Goal: Check status: Check status

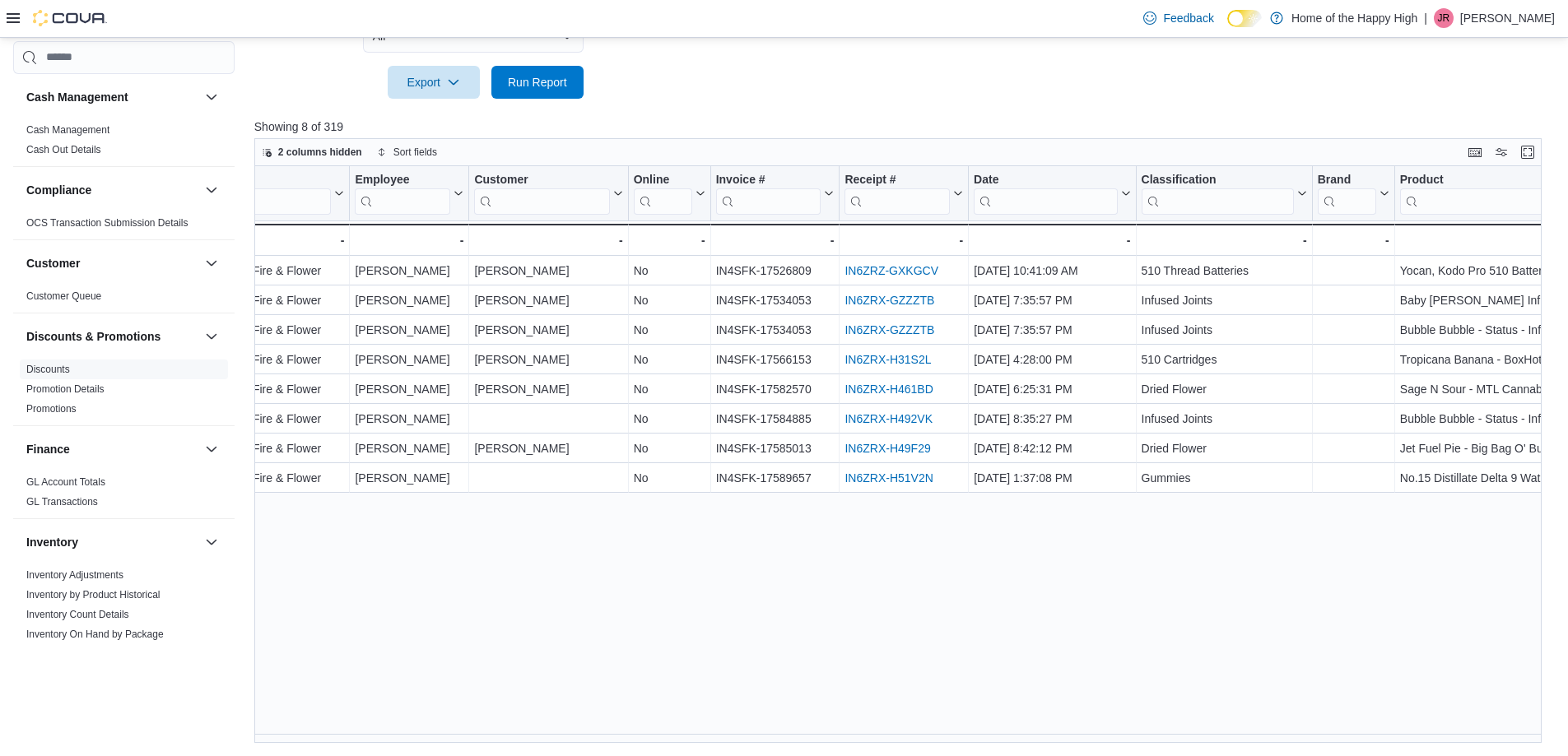
scroll to position [135, 0]
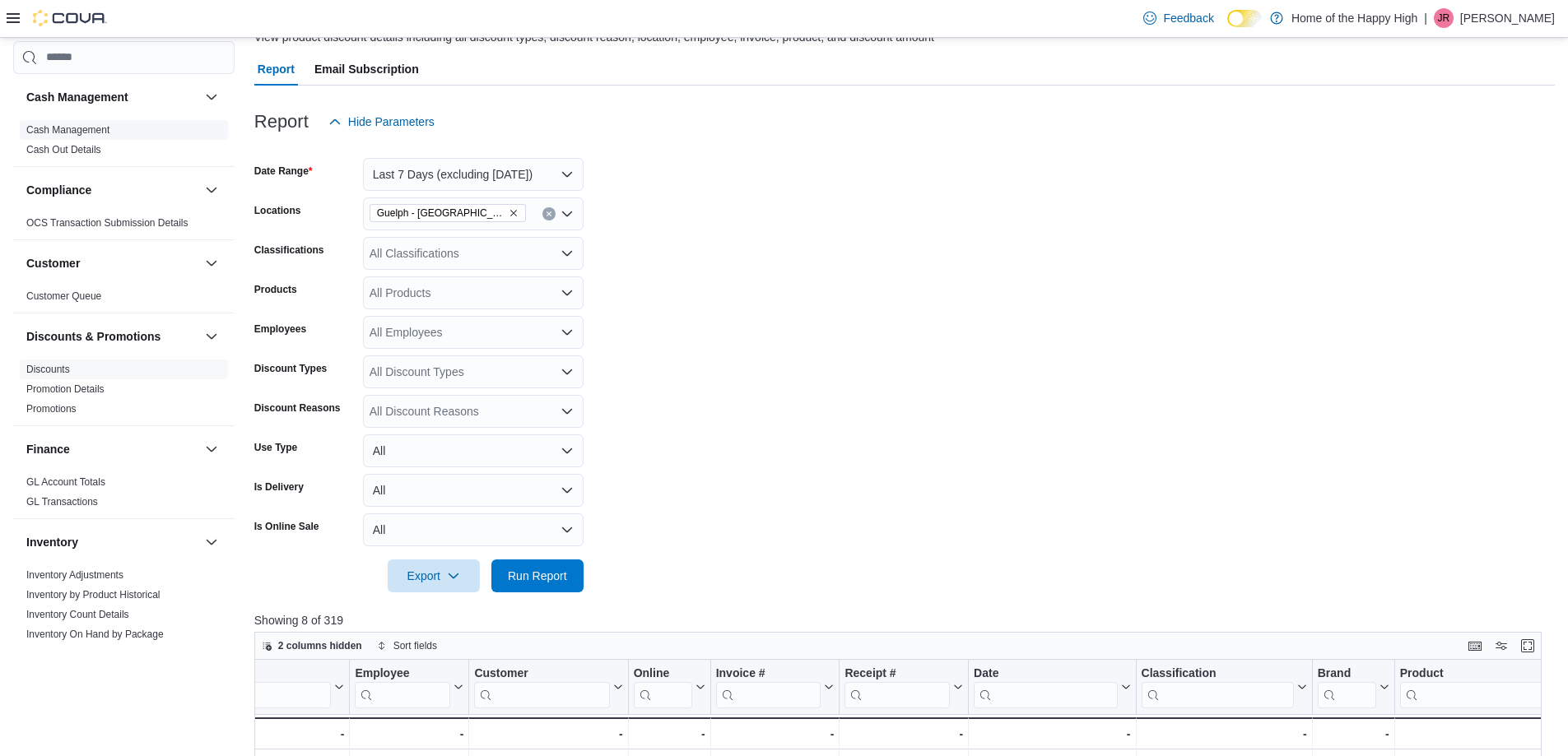
click at [68, 128] on link "Cash Management" at bounding box center [68, 130] width 83 height 11
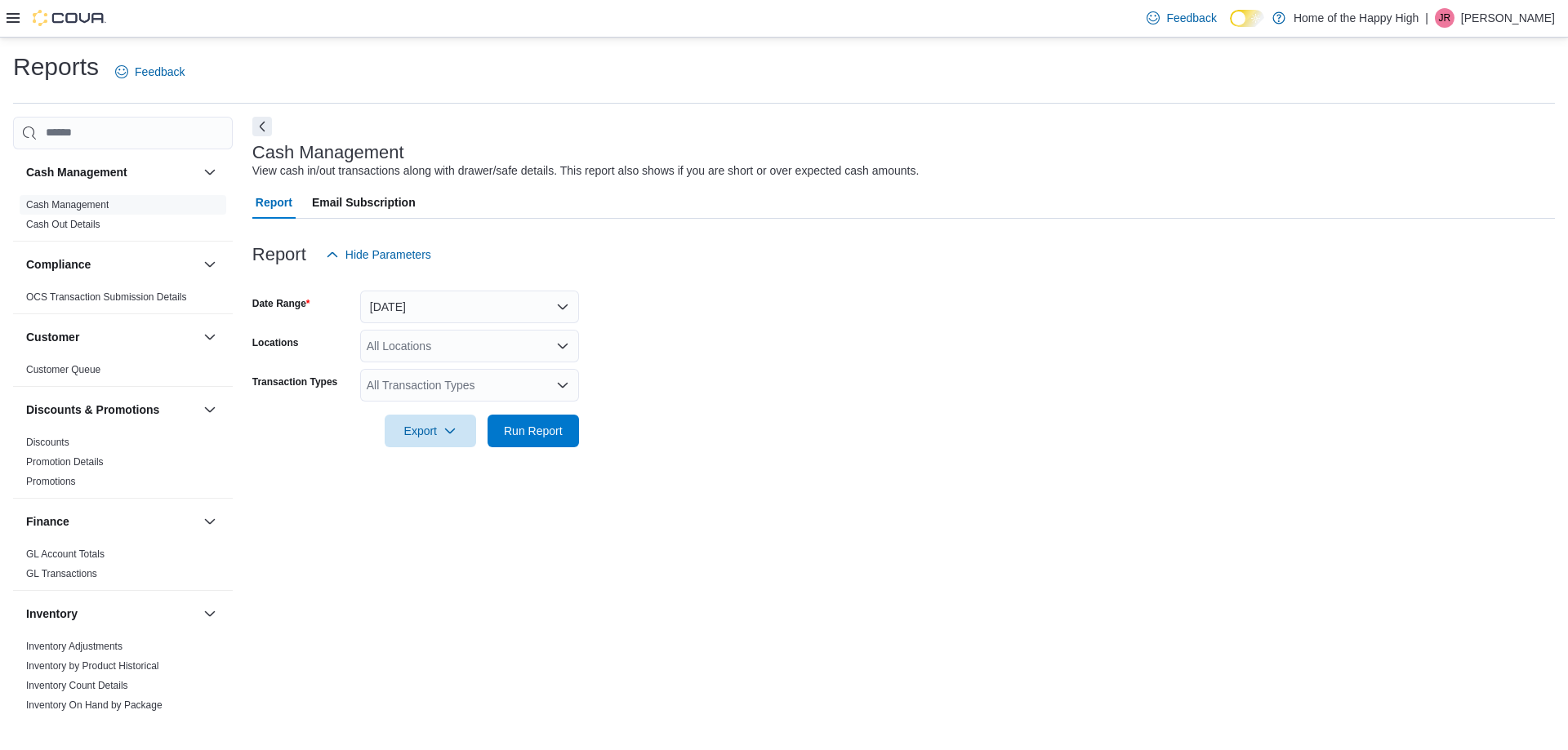
drag, startPoint x: 458, startPoint y: 288, endPoint x: 449, endPoint y: 326, distance: 39.1
click at [458, 289] on form "Date Range [DATE] Locations All Locations Transaction Types All Transaction Typ…" at bounding box center [904, 358] width 1303 height 176
click at [440, 306] on button "[DATE]" at bounding box center [469, 306] width 219 height 32
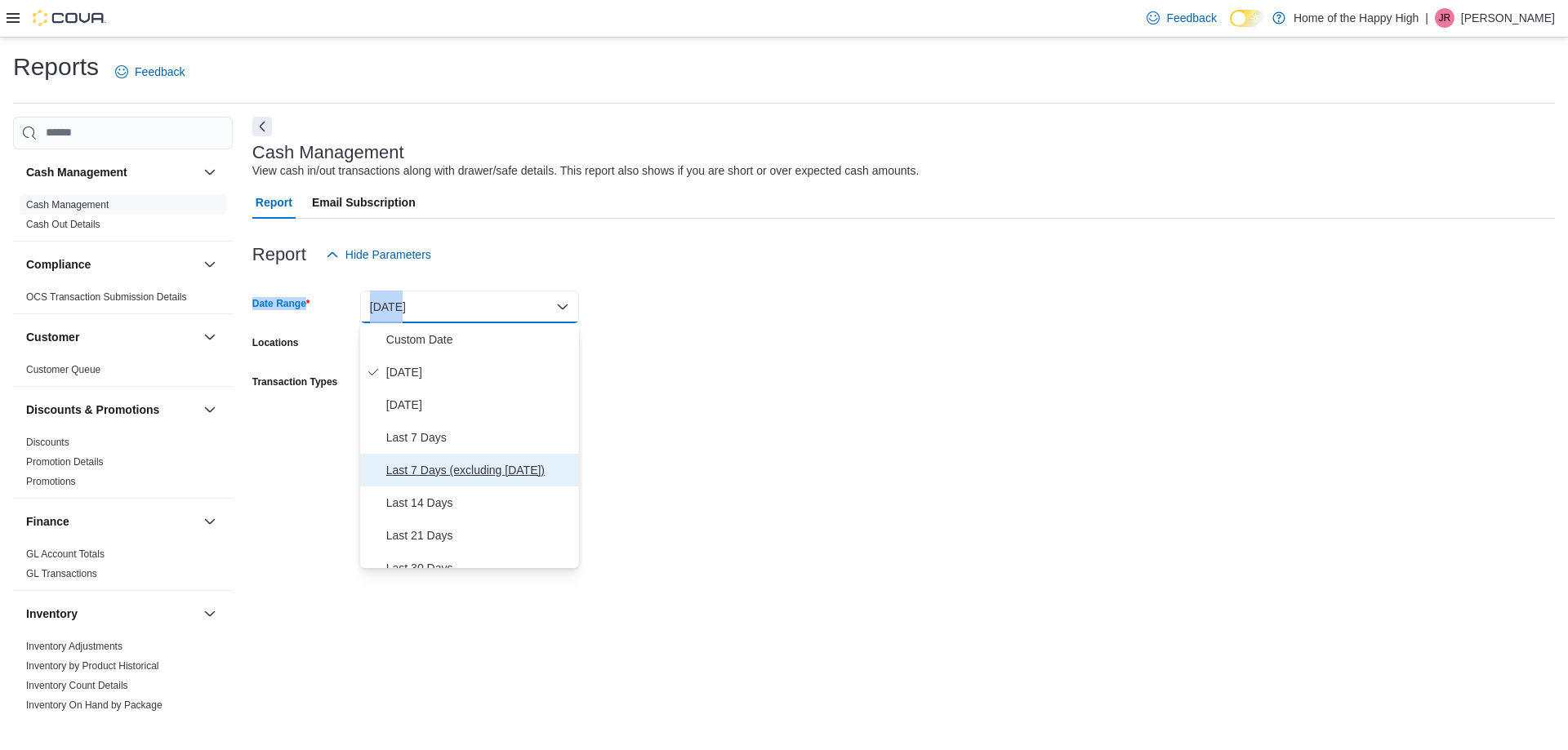
click at [448, 473] on span "Last 7 Days (excluding [DATE])" at bounding box center [480, 470] width 187 height 20
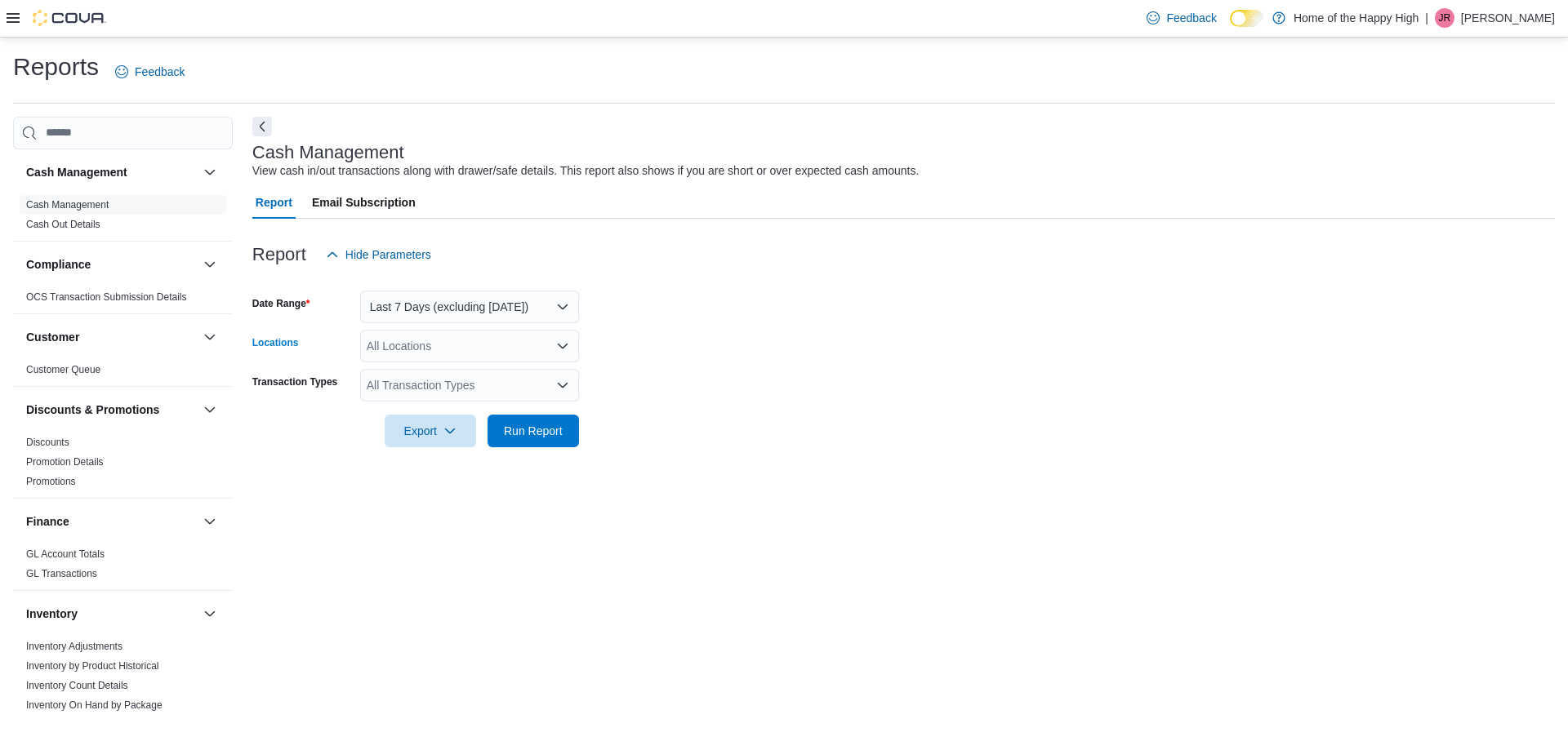
click at [426, 341] on div "All Locations" at bounding box center [469, 346] width 219 height 32
type input "***"
click at [457, 407] on button "Guelph - [GEOGRAPHIC_DATA] - Fire & Flower" at bounding box center [469, 398] width 219 height 24
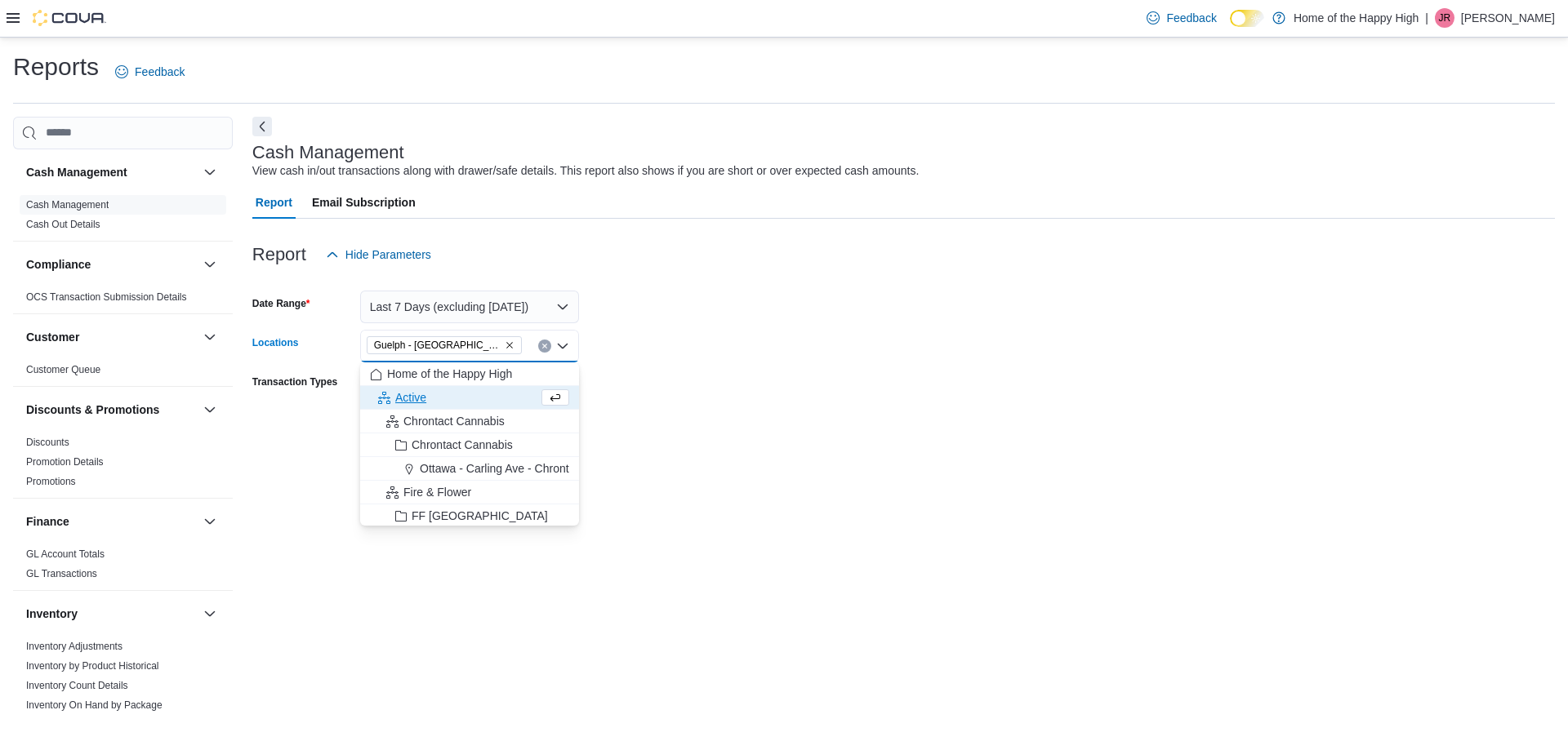
click at [839, 352] on form "Date Range Last 7 Days (excluding [DATE]) Locations [GEOGRAPHIC_DATA] - Fire & …" at bounding box center [904, 358] width 1303 height 176
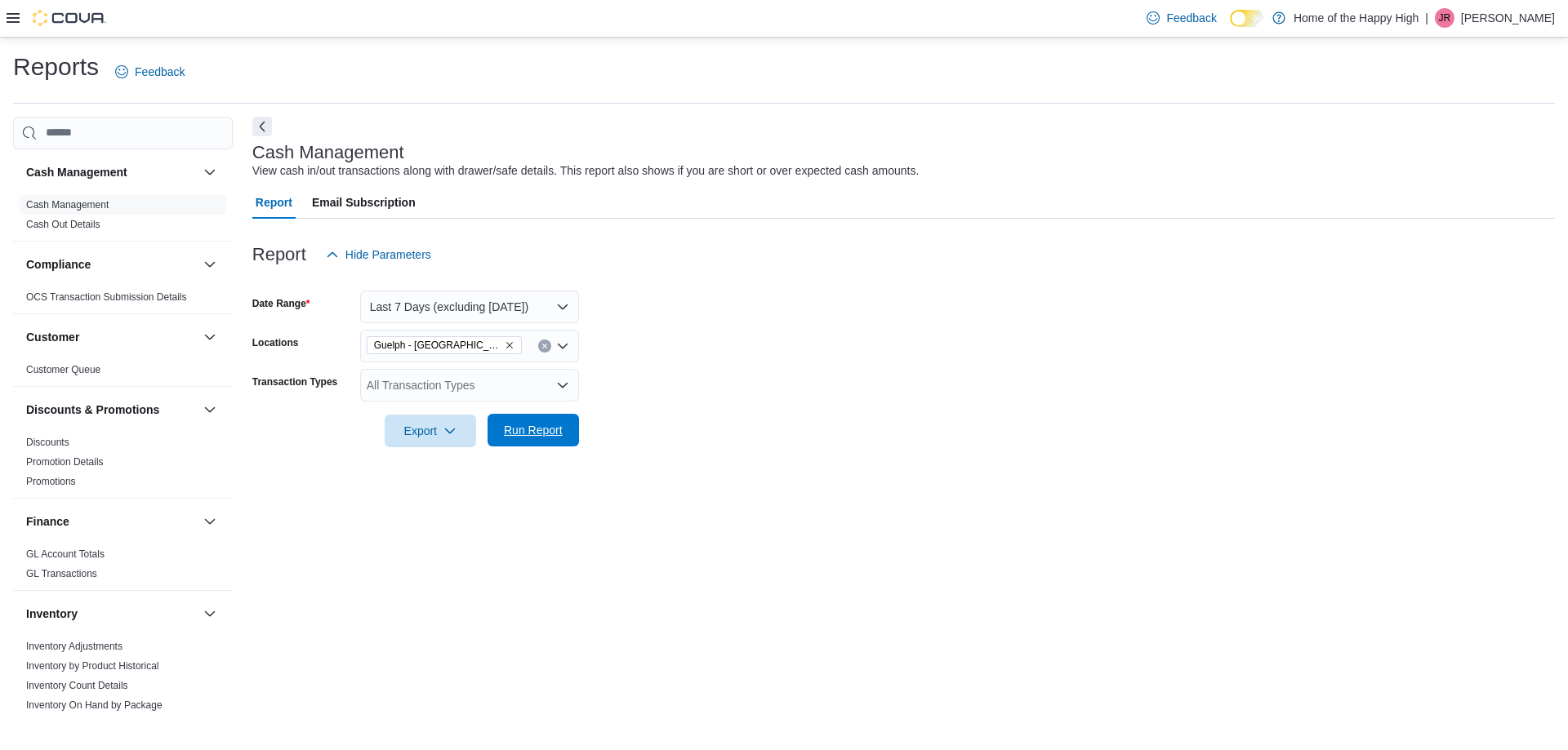
click at [513, 425] on span "Run Report" at bounding box center [533, 430] width 59 height 16
click at [498, 310] on button "Last 7 Days (excluding [DATE])" at bounding box center [469, 306] width 219 height 32
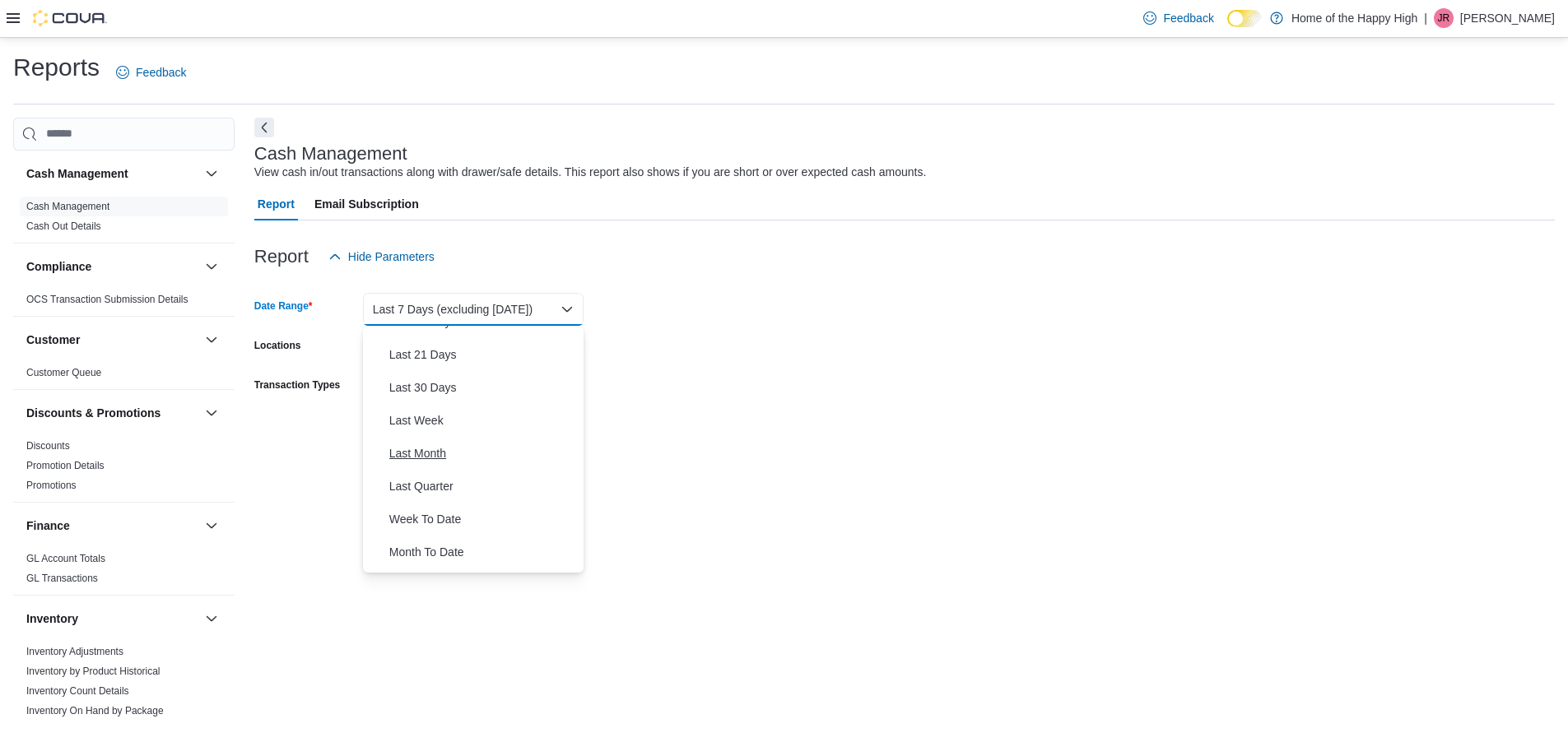
scroll to position [247, 0]
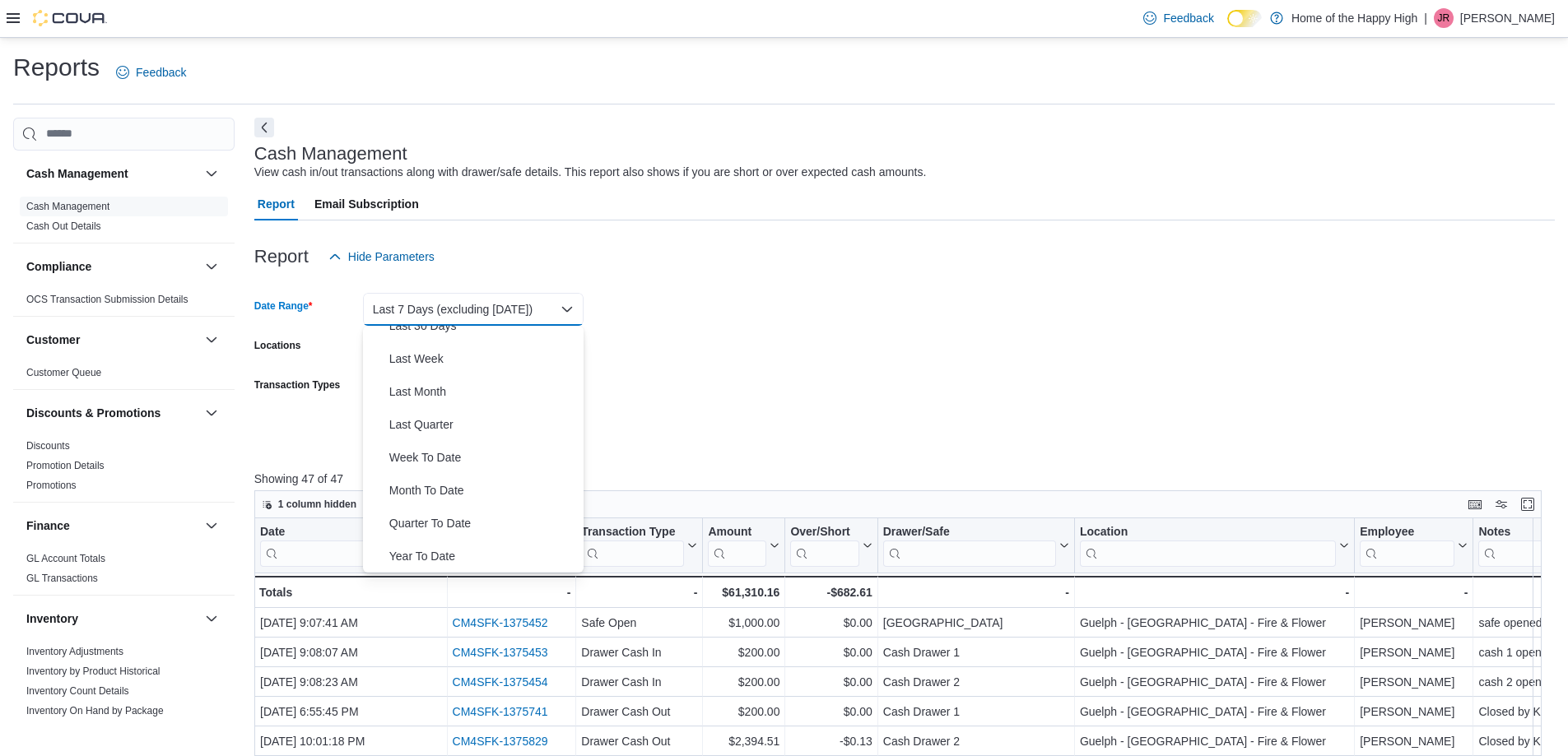
click at [421, 286] on div at bounding box center [904, 282] width 1300 height 20
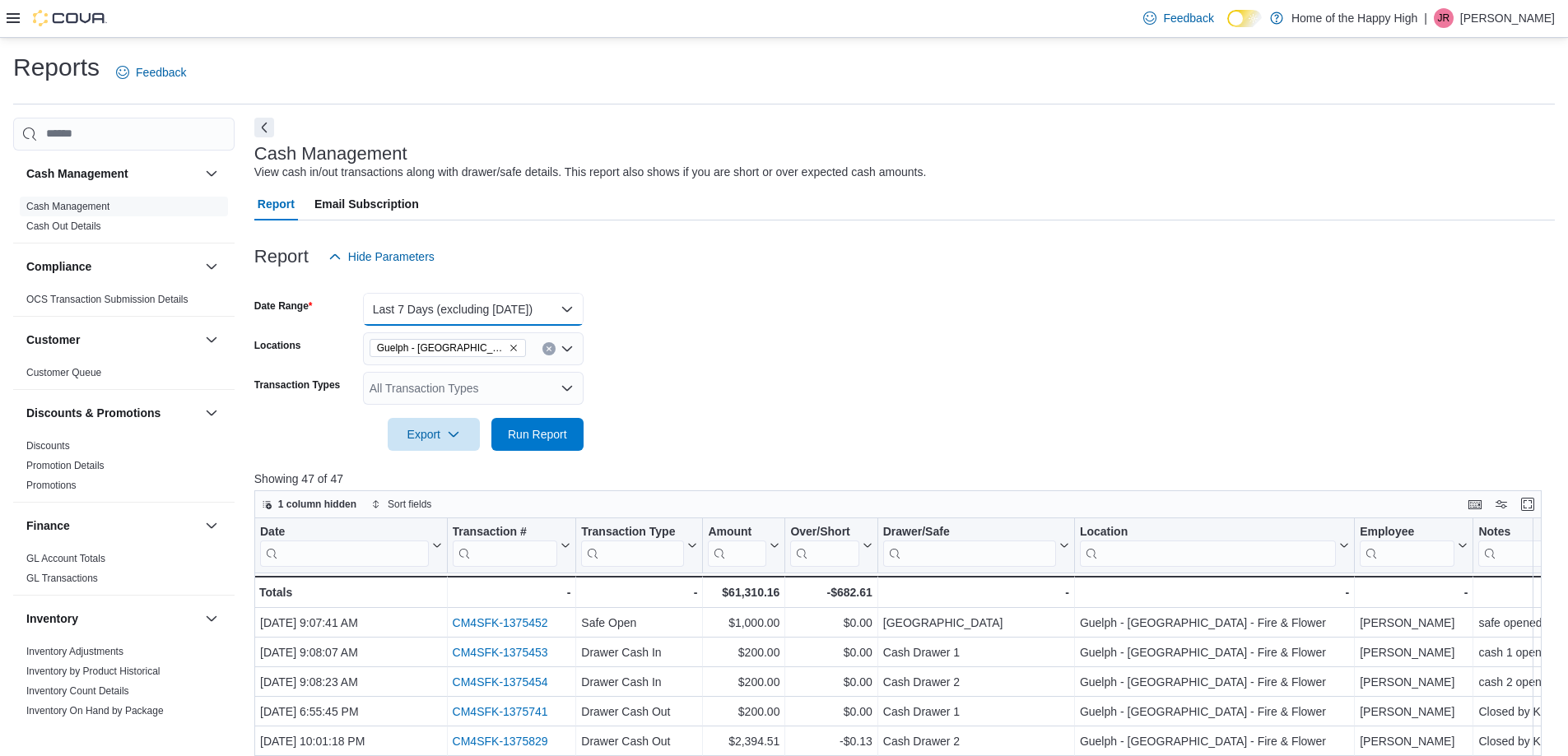
click at [419, 306] on button "Last 7 Days (excluding [DATE])" at bounding box center [473, 309] width 221 height 33
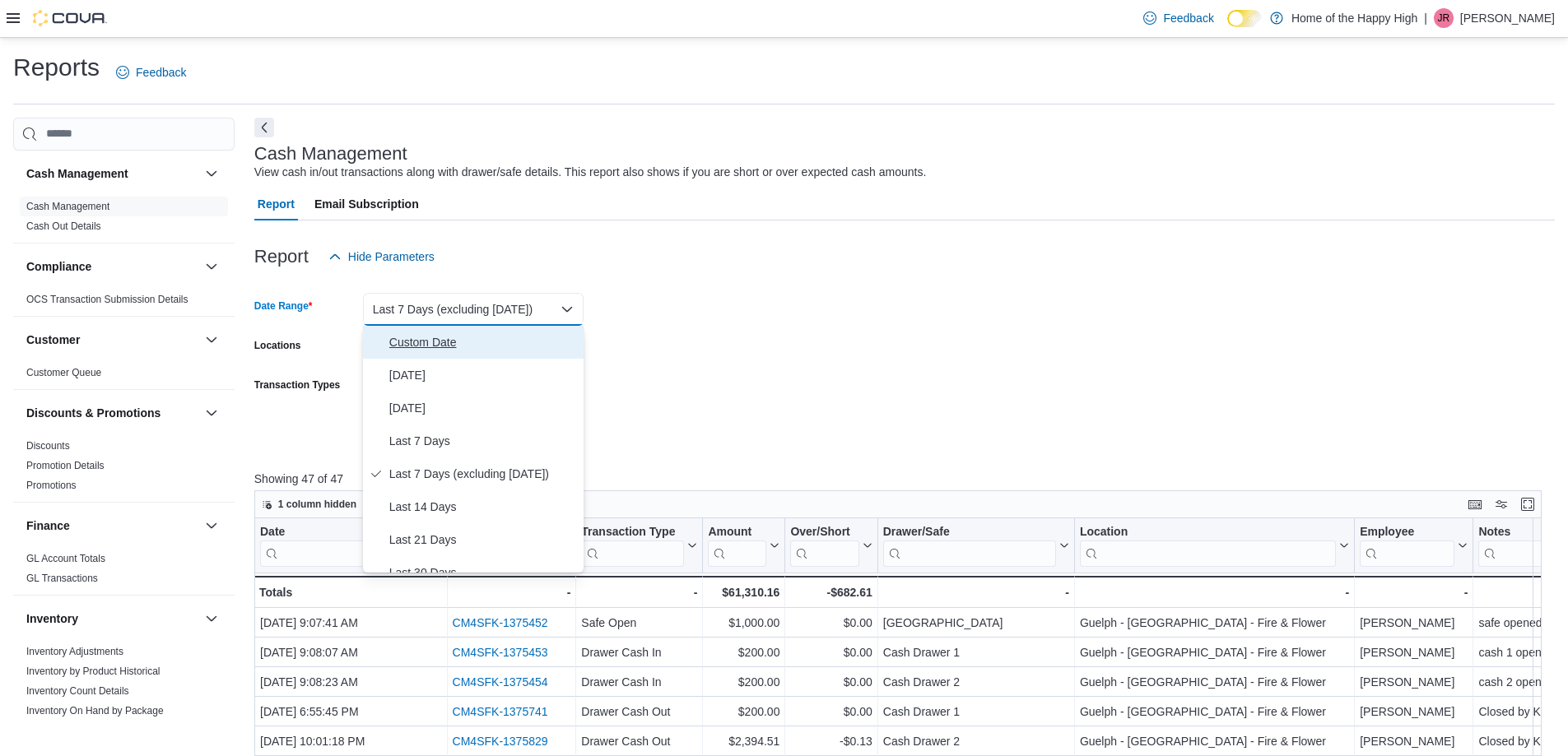
click at [425, 340] on span "Custom Date" at bounding box center [483, 342] width 188 height 20
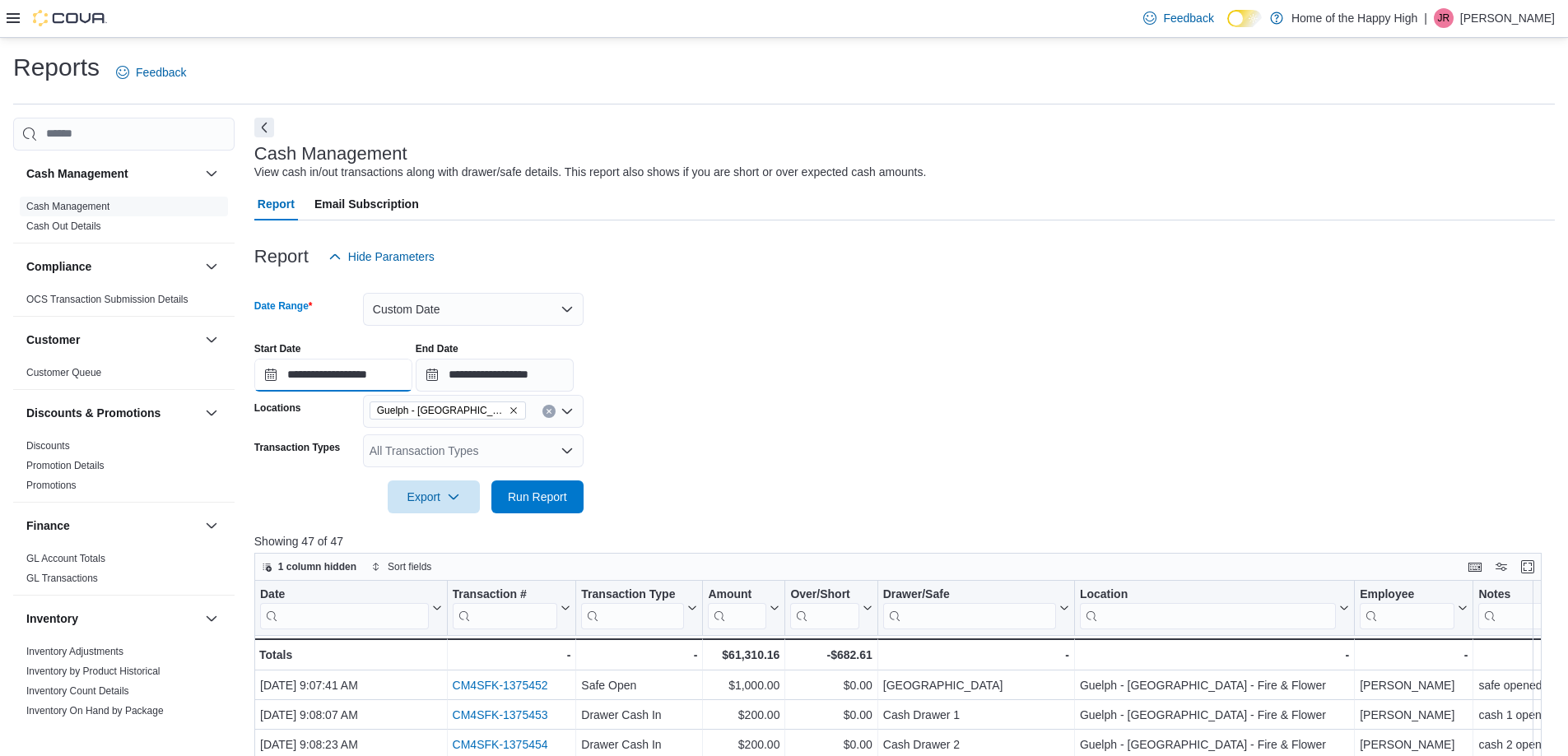
click at [345, 383] on input "**********" at bounding box center [333, 375] width 158 height 33
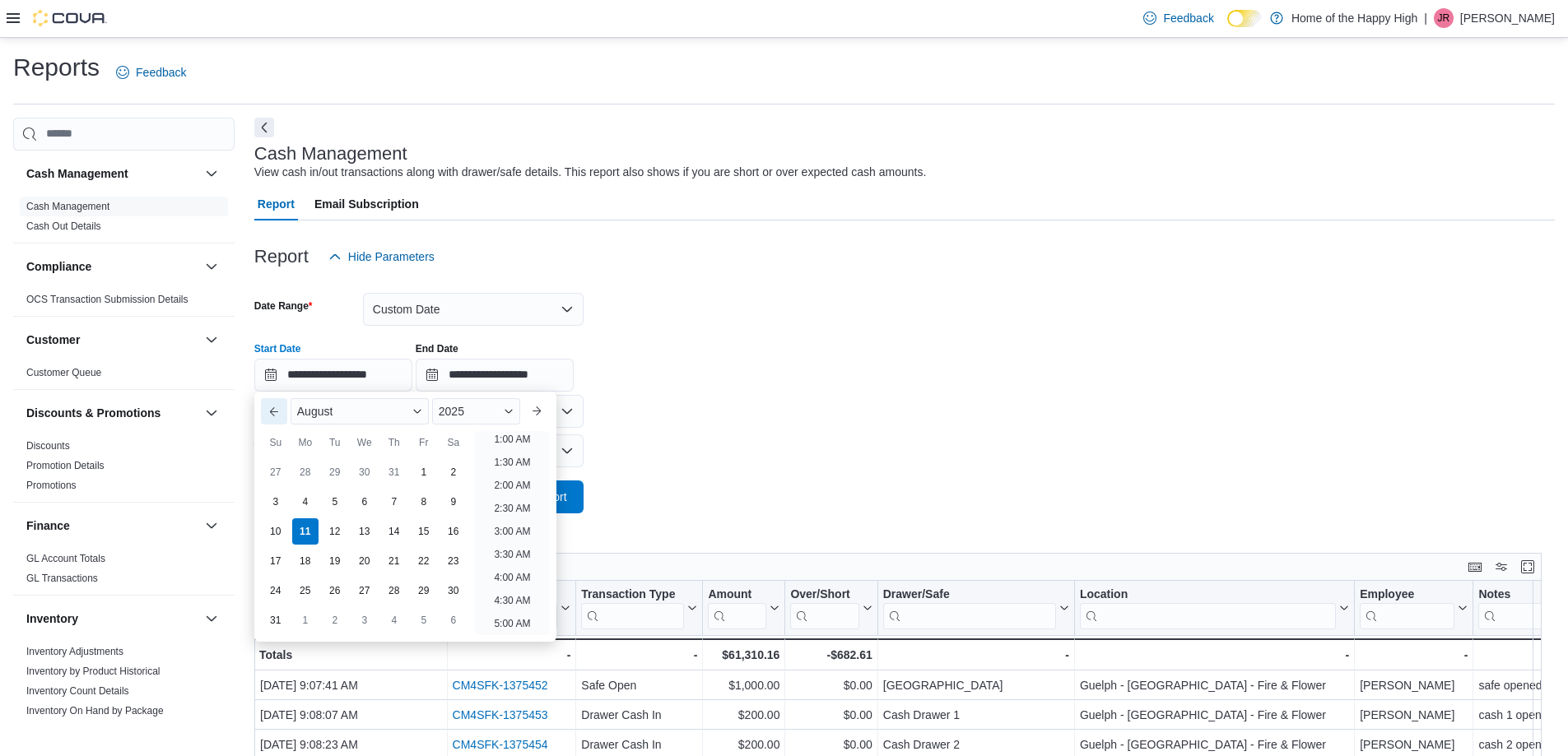
click at [270, 412] on button "Previous Month" at bounding box center [274, 411] width 27 height 27
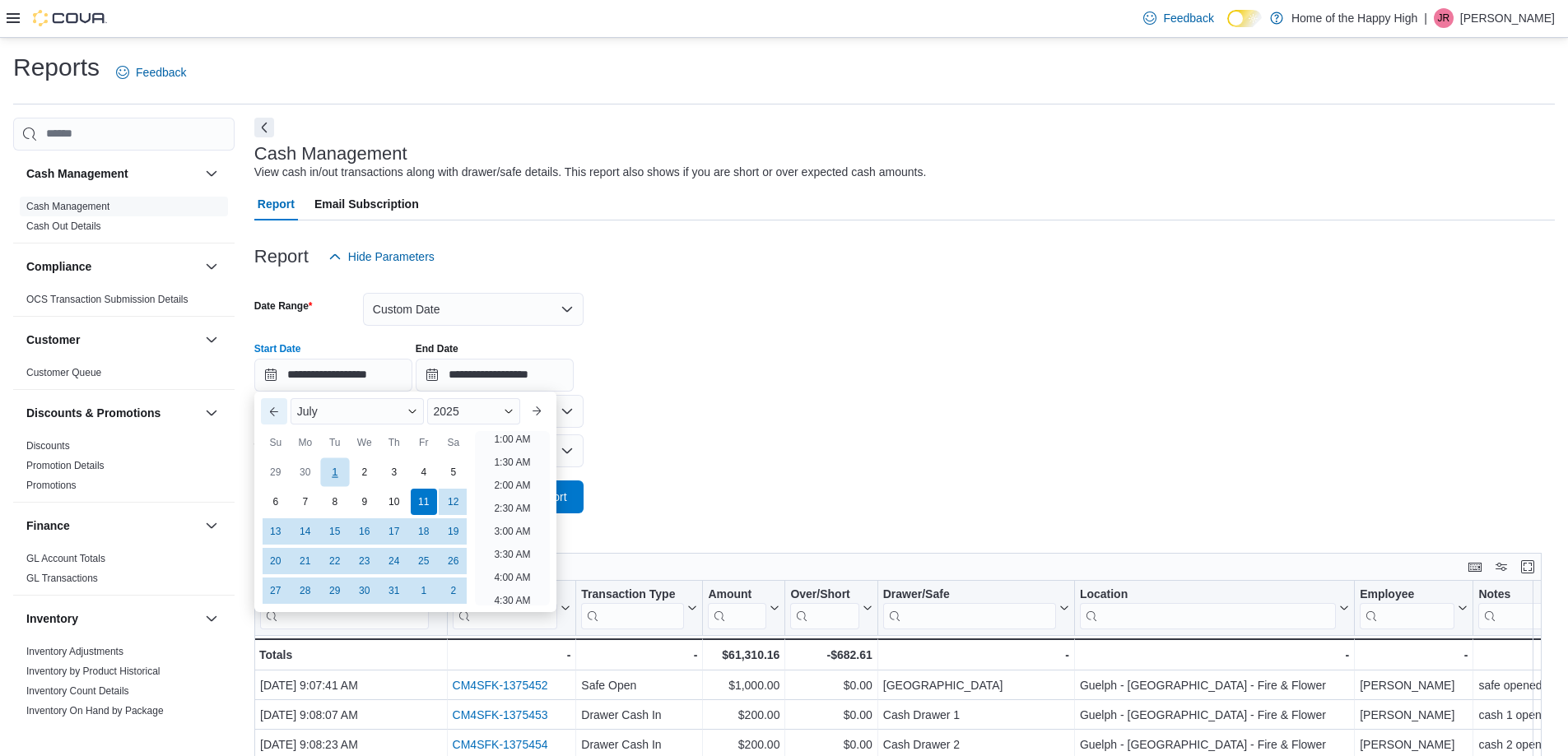
scroll to position [3, 0]
click at [334, 473] on div "1" at bounding box center [335, 472] width 29 height 29
type input "**********"
click at [698, 394] on div at bounding box center [904, 393] width 1300 height 3
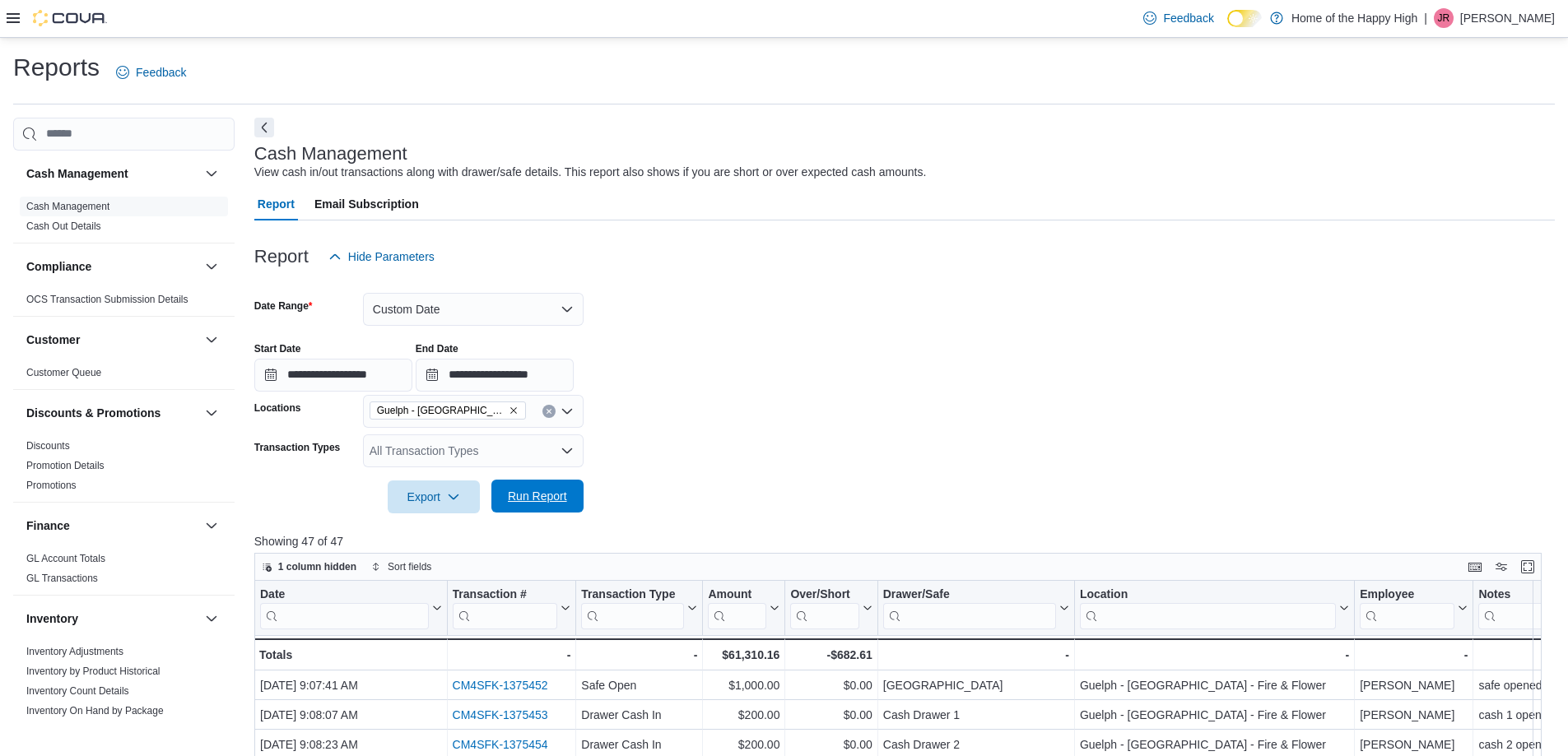
click at [558, 510] on span "Run Report" at bounding box center [537, 496] width 72 height 33
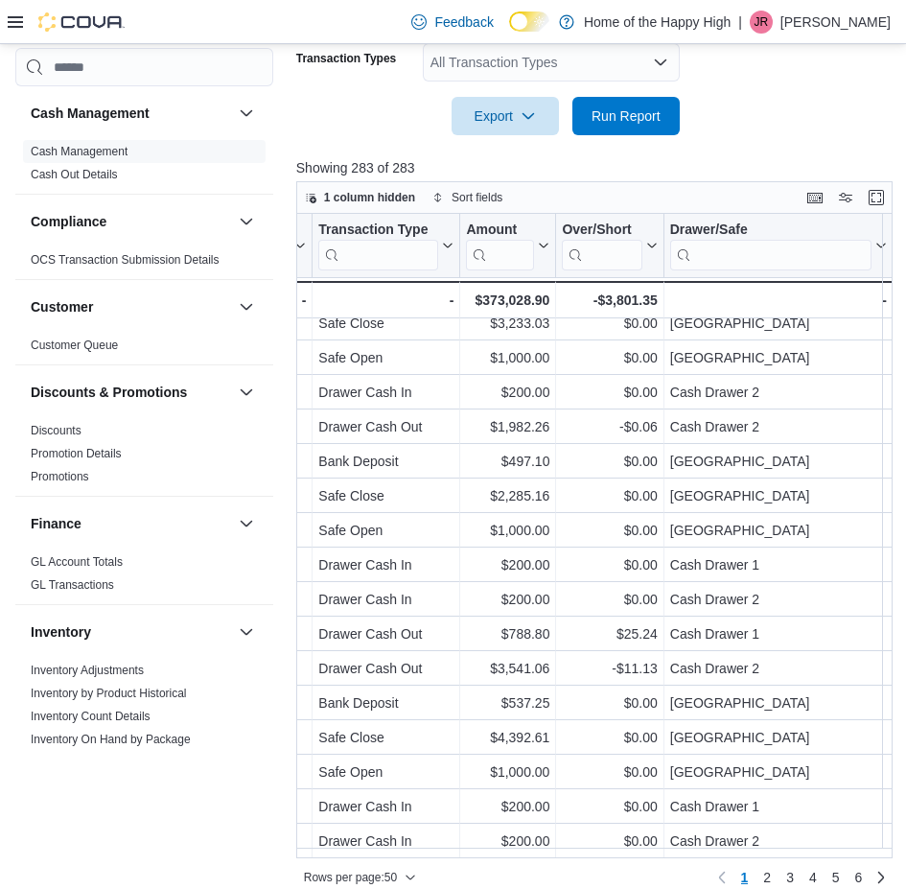
scroll to position [1196, 361]
